Goal: Information Seeking & Learning: Learn about a topic

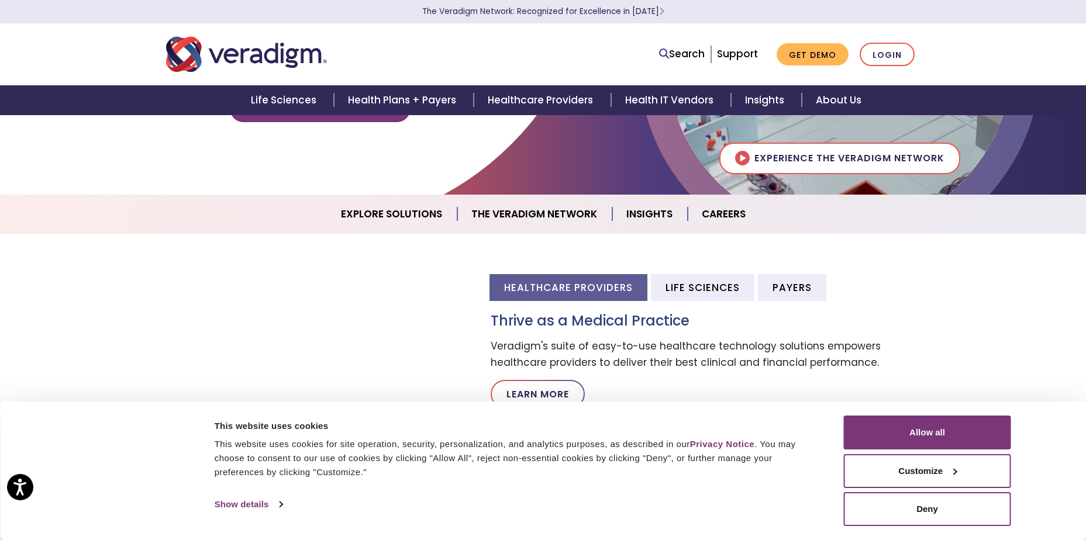
scroll to position [234, 0]
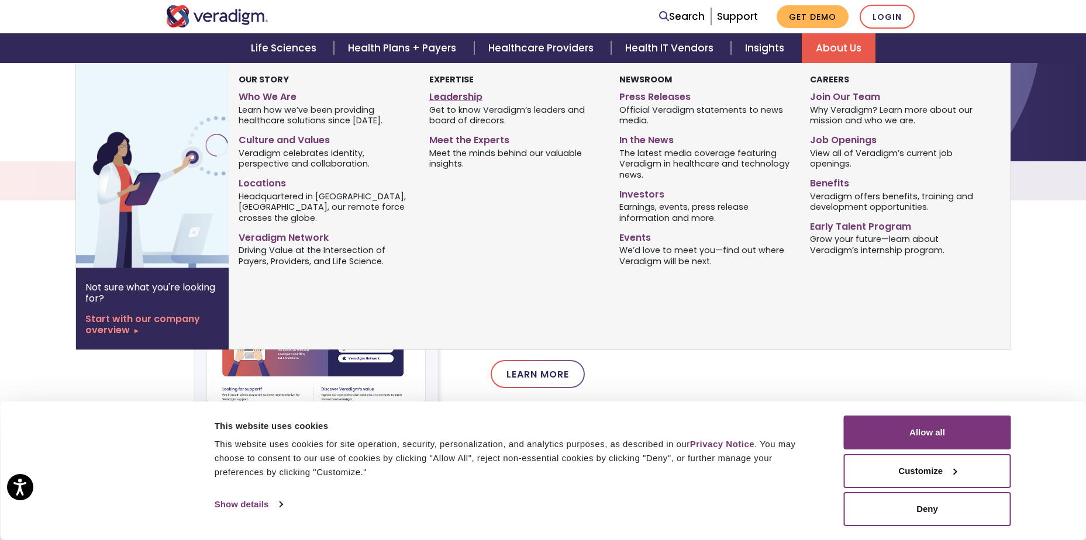
click at [447, 102] on link "Leadership" at bounding box center [515, 95] width 173 height 17
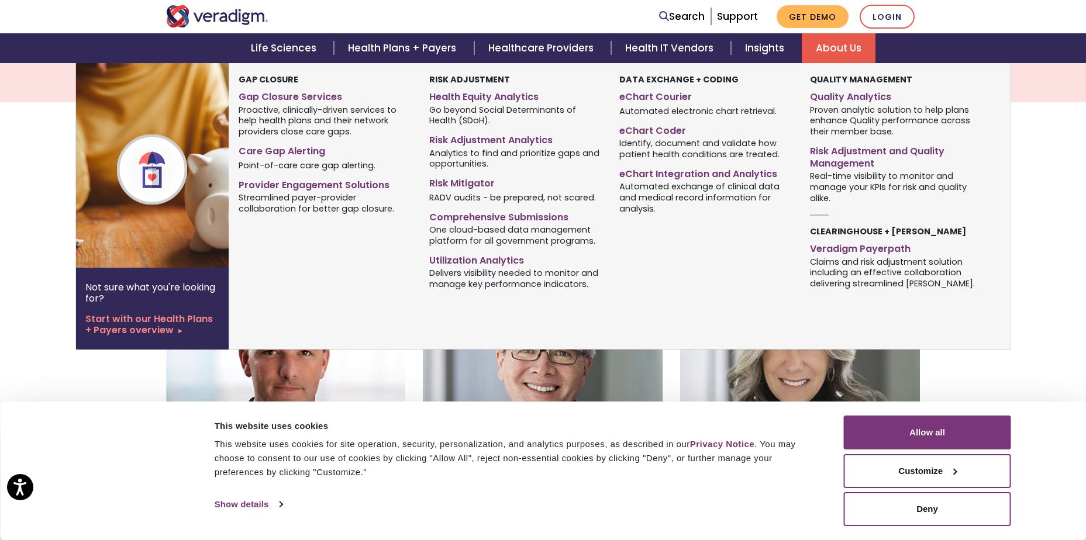
scroll to position [234, 0]
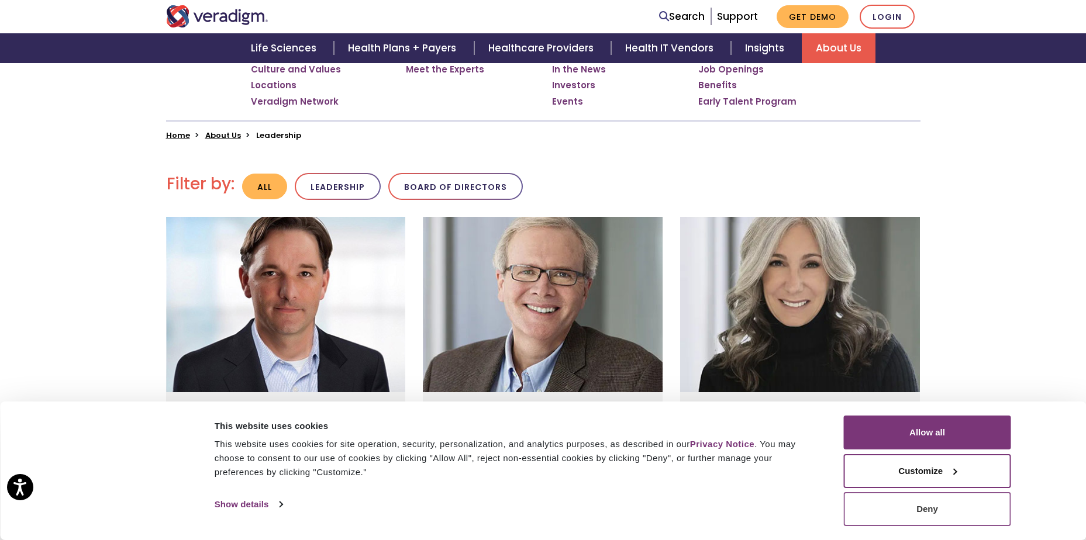
click at [867, 510] on button "Deny" at bounding box center [927, 509] width 167 height 34
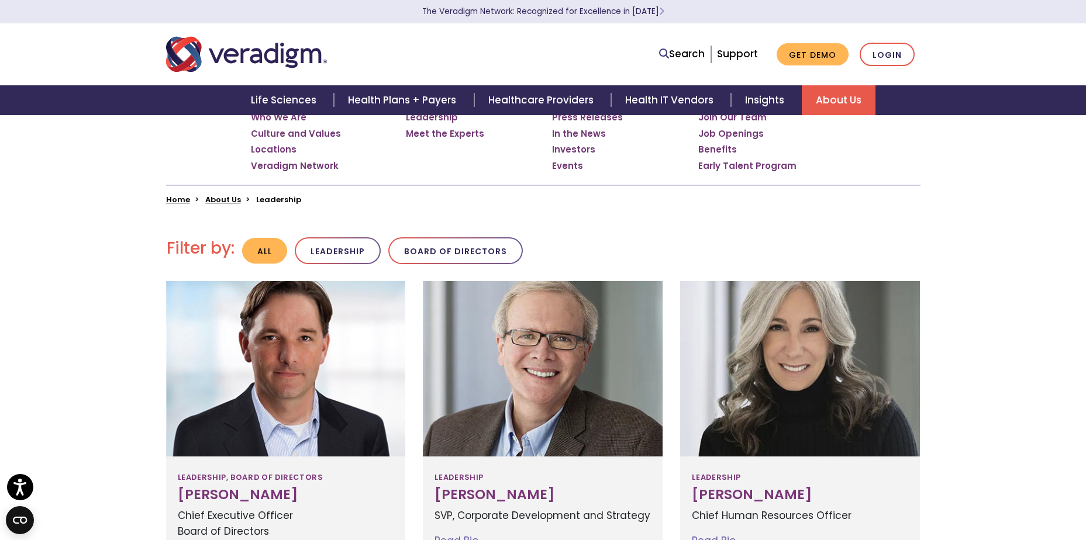
scroll to position [58, 0]
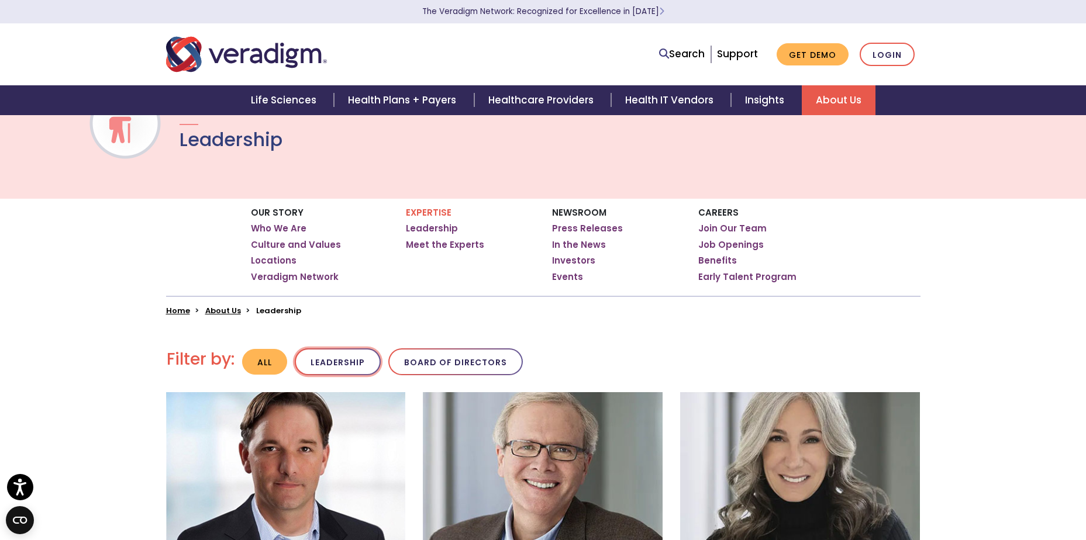
click at [349, 361] on button "Leadership" at bounding box center [338, 362] width 86 height 27
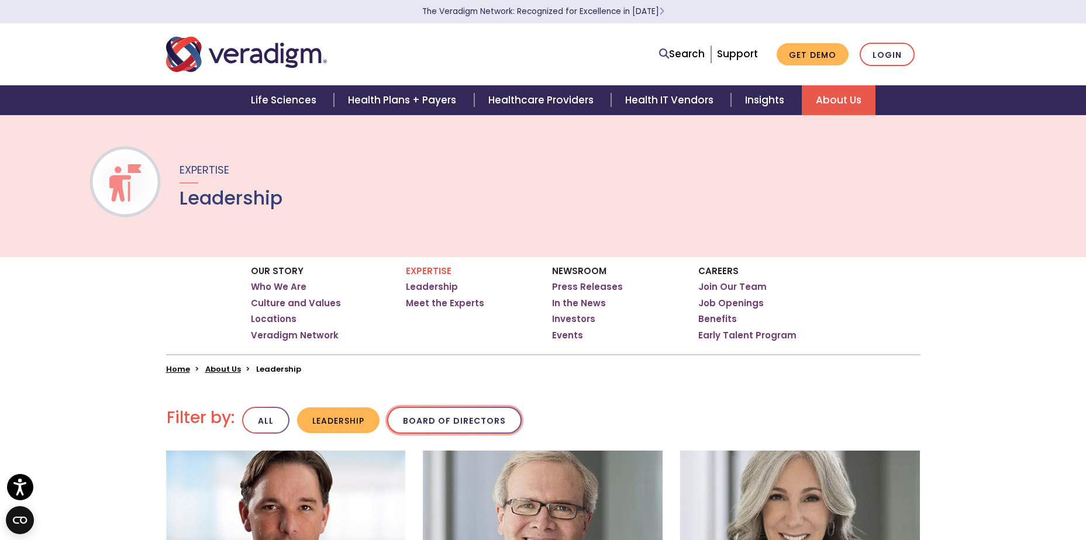
click at [433, 430] on button "Board of Directors" at bounding box center [454, 420] width 135 height 27
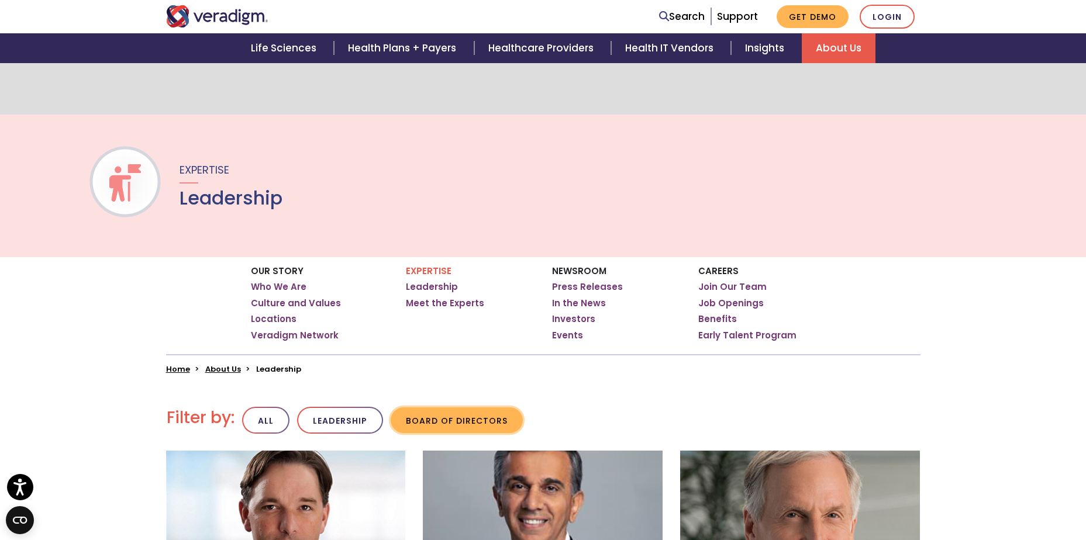
scroll to position [292, 0]
